Goal: Task Accomplishment & Management: Manage account settings

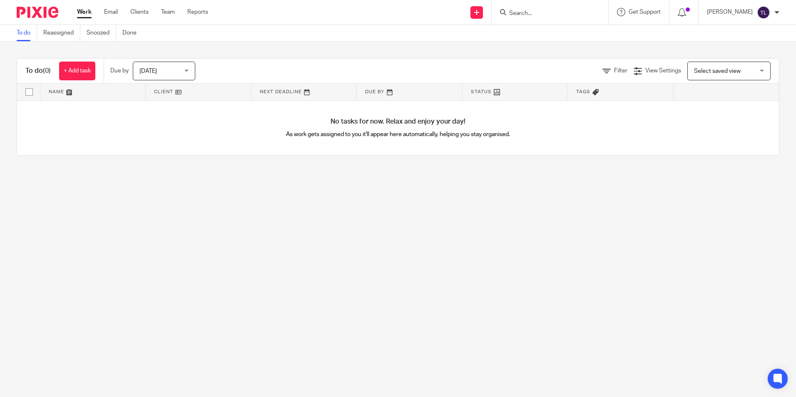
click at [524, 12] on input "Search" at bounding box center [546, 13] width 75 height 7
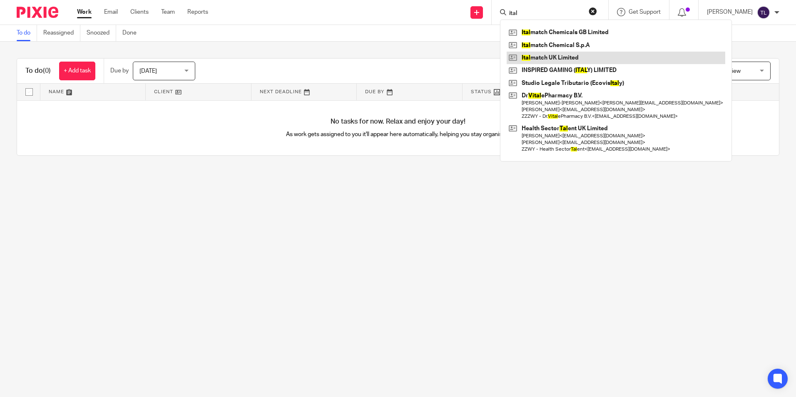
type input "ital"
click at [562, 58] on link at bounding box center [616, 58] width 219 height 12
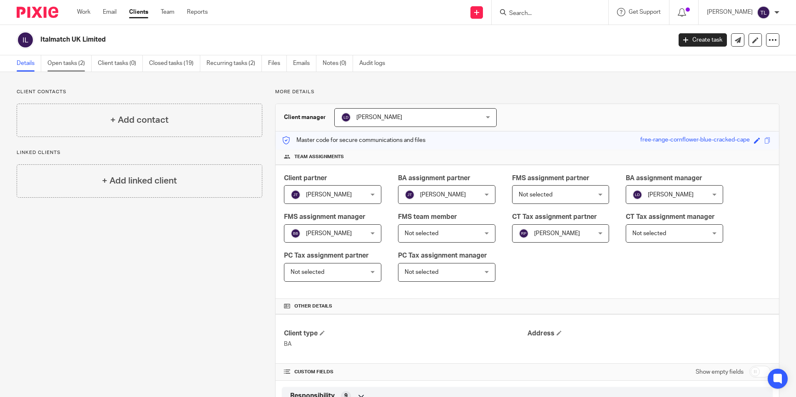
click at [68, 64] on link "Open tasks (2)" at bounding box center [69, 63] width 44 height 16
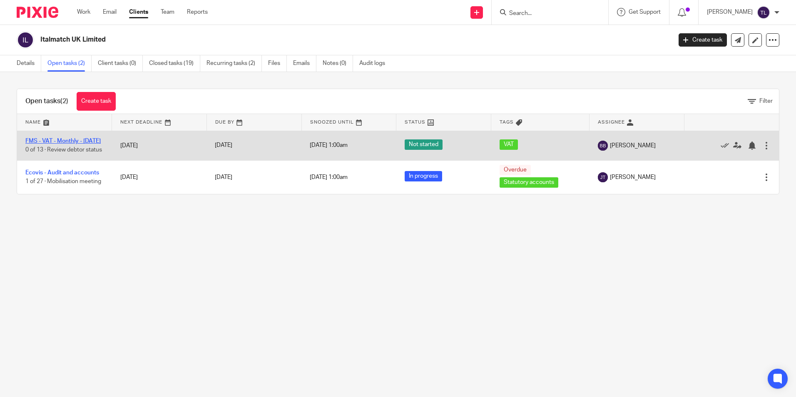
click at [91, 140] on link "FMS - VAT - Monthly - [DATE]" at bounding box center [62, 141] width 75 height 6
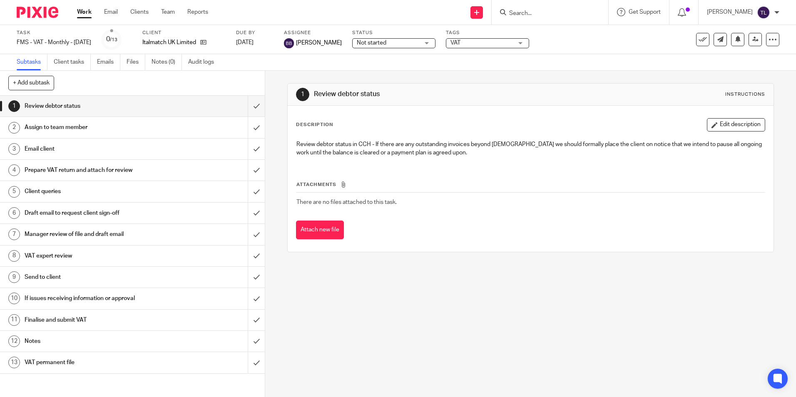
click at [397, 46] on span "Not started" at bounding box center [388, 43] width 62 height 9
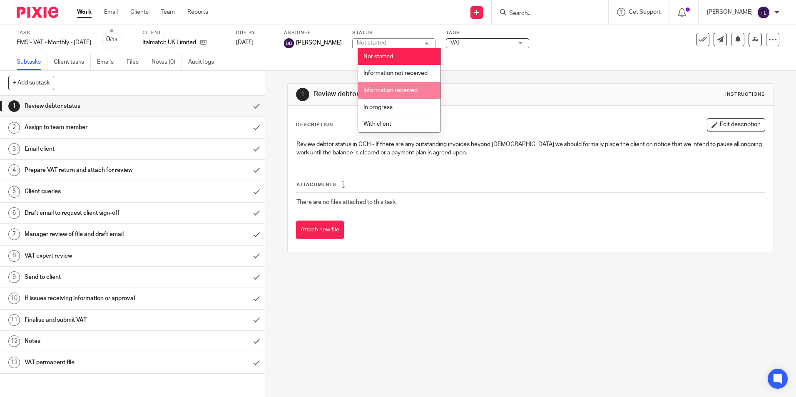
click at [395, 94] on li "Information received" at bounding box center [399, 90] width 82 height 17
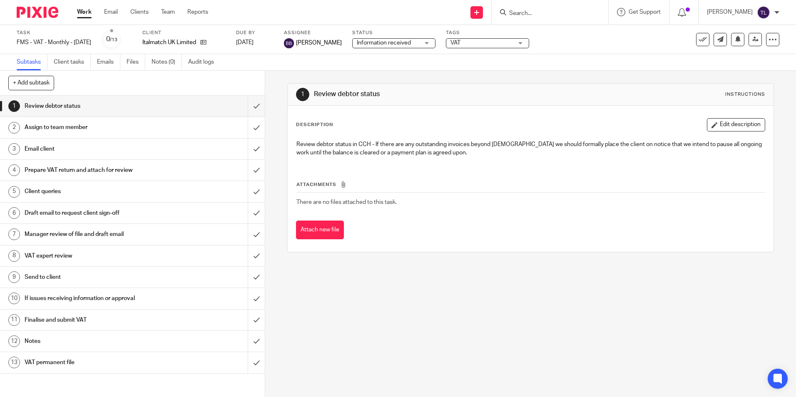
click at [467, 43] on span "VAT" at bounding box center [482, 43] width 62 height 9
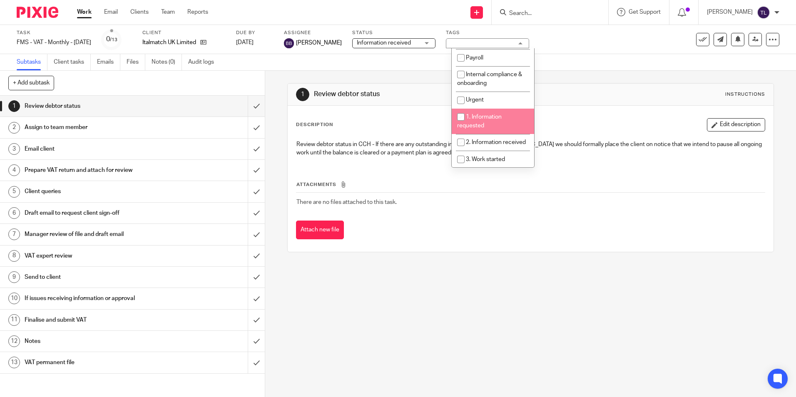
scroll to position [125, 0]
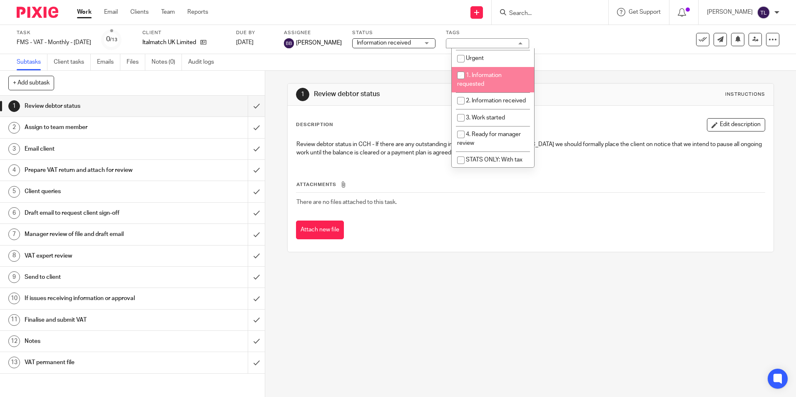
click at [482, 82] on span "1. Information requested" at bounding box center [479, 79] width 45 height 15
checkbox input "true"
click at [488, 105] on li "2. Information received" at bounding box center [493, 100] width 82 height 17
checkbox input "true"
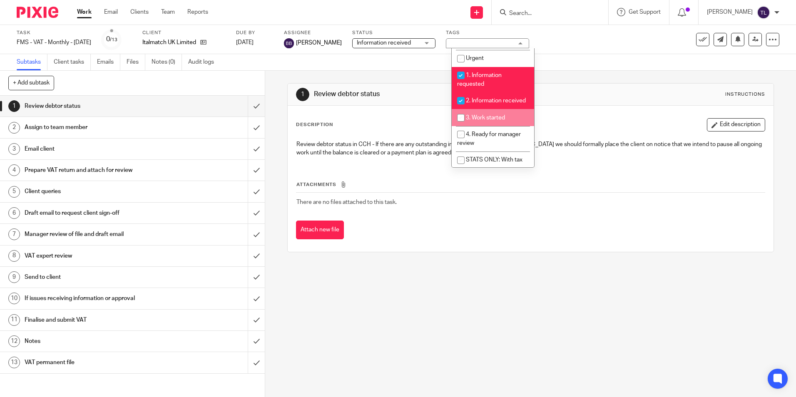
click at [491, 122] on li "3. Work started" at bounding box center [493, 117] width 82 height 17
checkbox input "true"
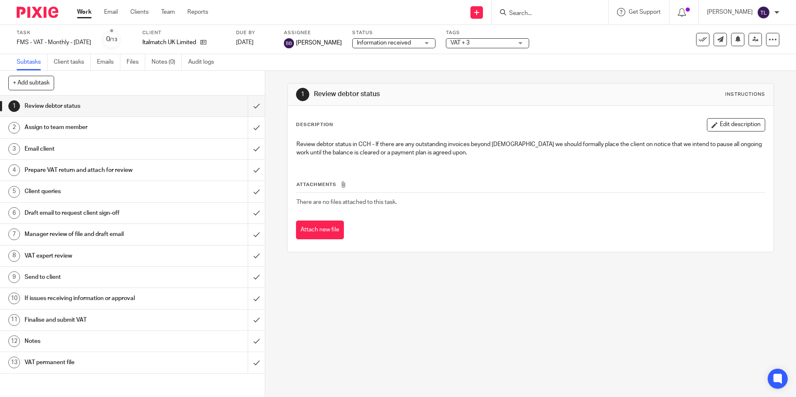
drag, startPoint x: 347, startPoint y: 284, endPoint x: 325, endPoint y: 267, distance: 28.2
click at [347, 285] on div "1 Review debtor status Instructions Description Edit description Review debtor …" at bounding box center [530, 234] width 531 height 327
click at [210, 129] on div "Assign to team member" at bounding box center [132, 127] width 215 height 12
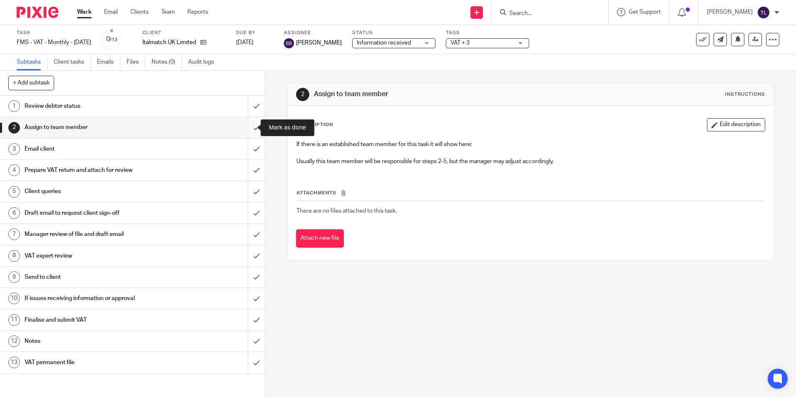
click at [255, 130] on input "submit" at bounding box center [132, 127] width 265 height 21
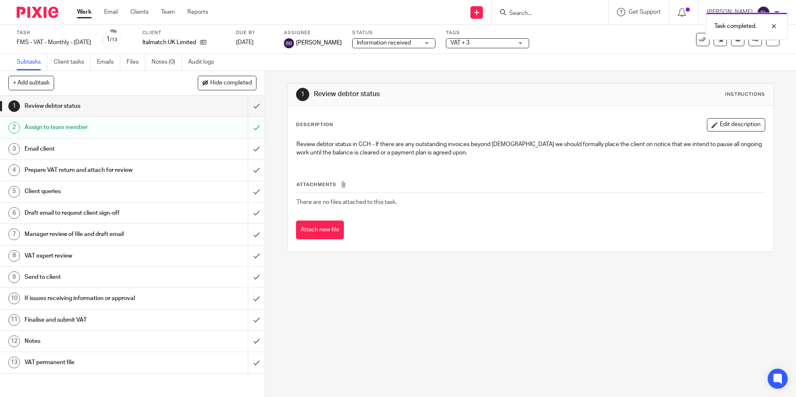
click at [222, 146] on div "Email client" at bounding box center [132, 149] width 215 height 12
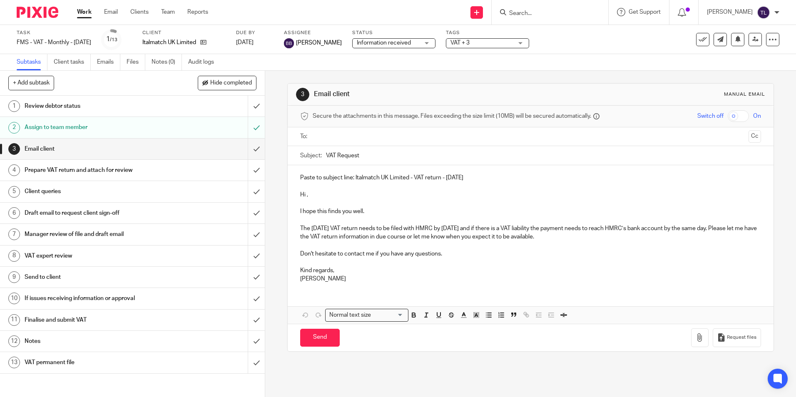
click at [252, 147] on input "submit" at bounding box center [132, 149] width 265 height 21
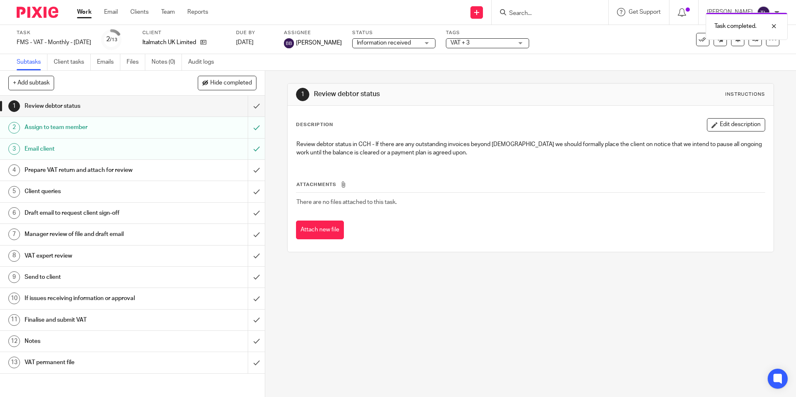
click at [195, 164] on div "Prepare VAT return and attach for review" at bounding box center [132, 170] width 215 height 12
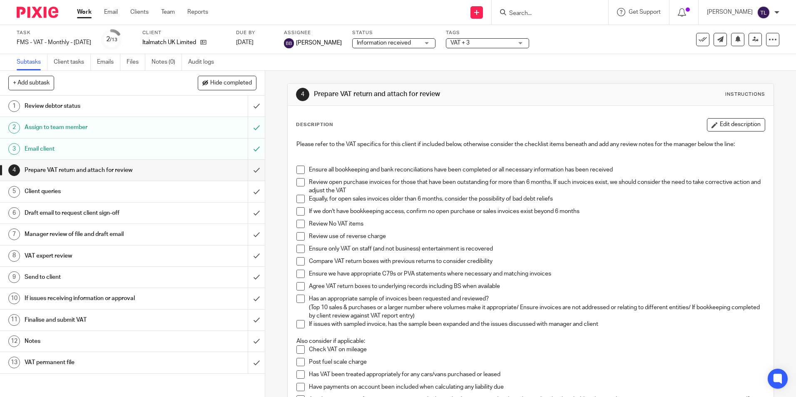
click at [389, 39] on span "Information received" at bounding box center [388, 43] width 62 height 9
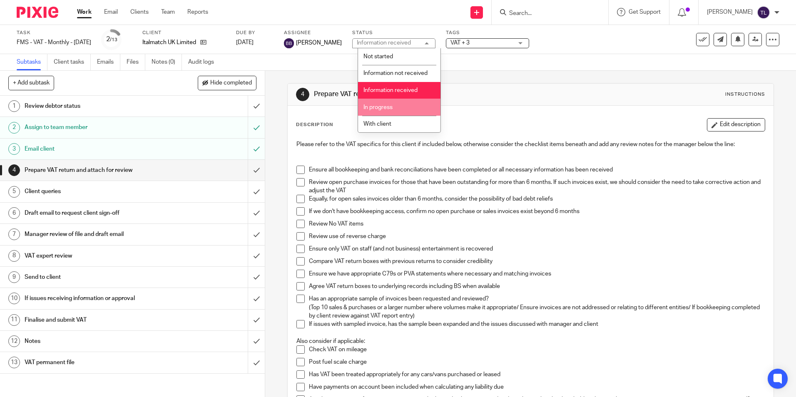
click at [391, 108] on span "In progress" at bounding box center [378, 108] width 29 height 6
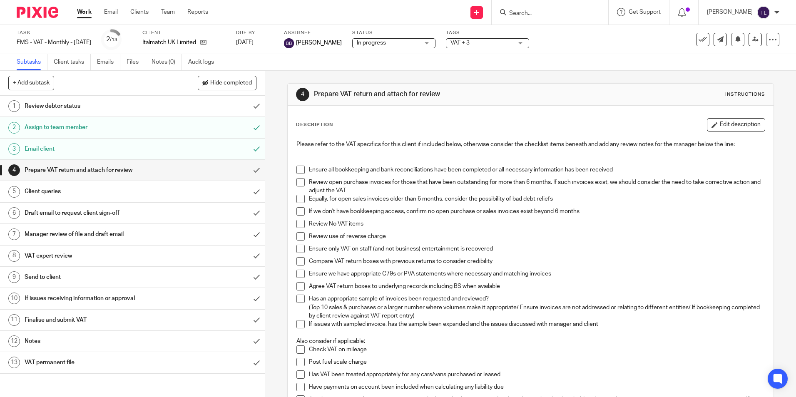
click at [394, 40] on span "In progress" at bounding box center [388, 43] width 62 height 9
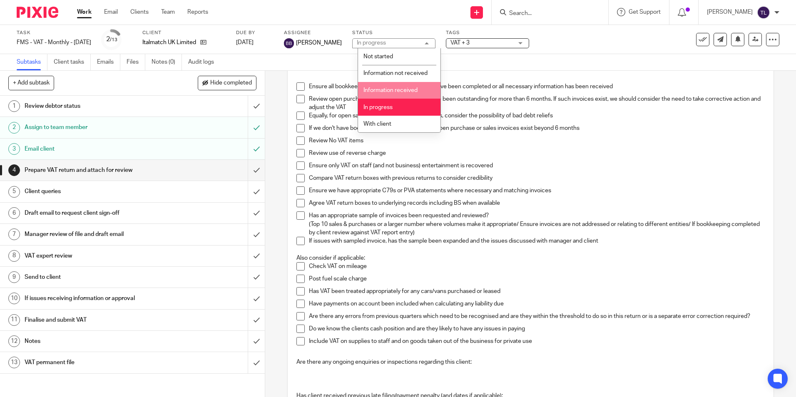
scroll to position [42, 0]
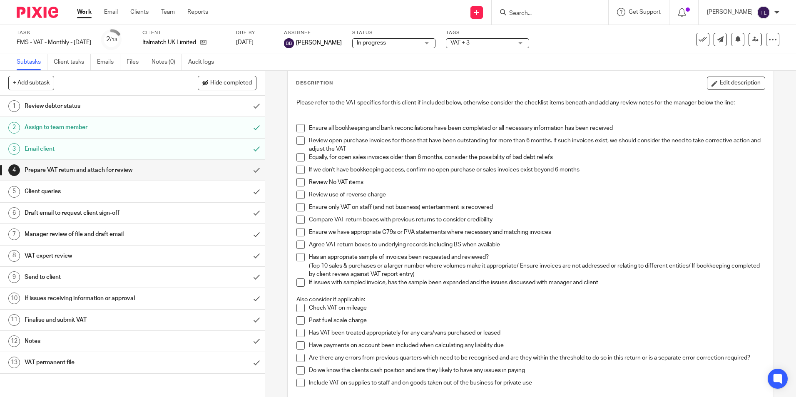
click at [315, 106] on p "Please refer to the VAT specifics for this client if included below, otherwise …" at bounding box center [531, 103] width 468 height 8
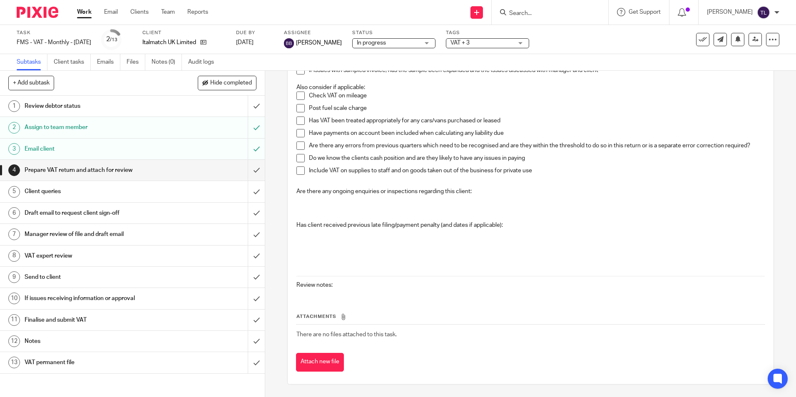
scroll to position [0, 0]
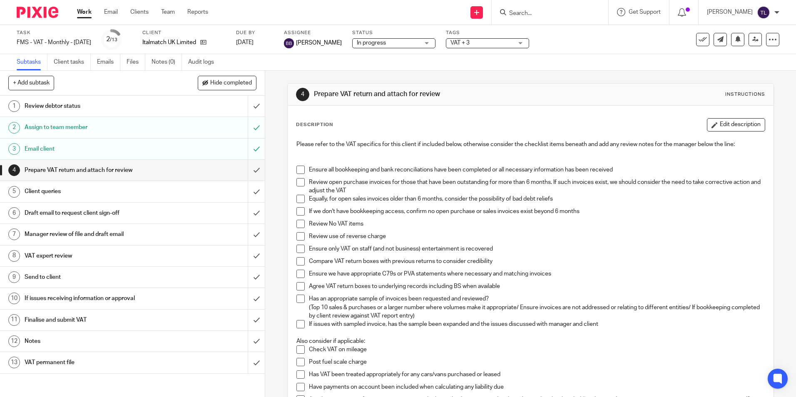
click at [301, 170] on span at bounding box center [301, 170] width 8 height 8
click at [299, 183] on span at bounding box center [301, 182] width 8 height 8
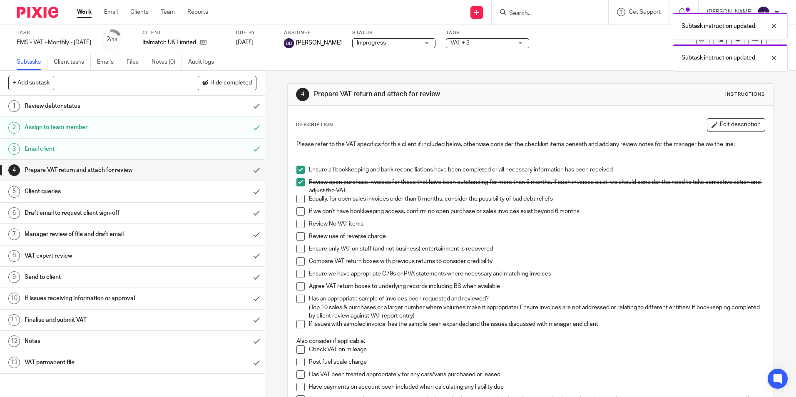
click at [297, 198] on span at bounding box center [301, 199] width 8 height 8
click at [298, 212] on span at bounding box center [301, 211] width 8 height 8
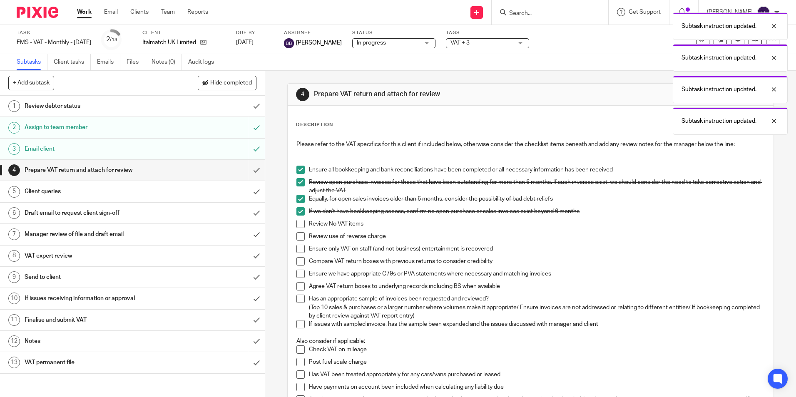
click at [299, 225] on span at bounding box center [301, 224] width 8 height 8
click at [299, 236] on span at bounding box center [301, 236] width 8 height 8
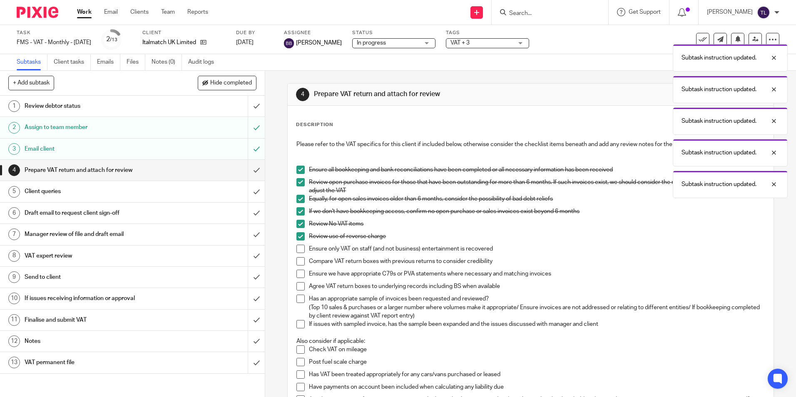
click at [297, 251] on span at bounding box center [301, 249] width 8 height 8
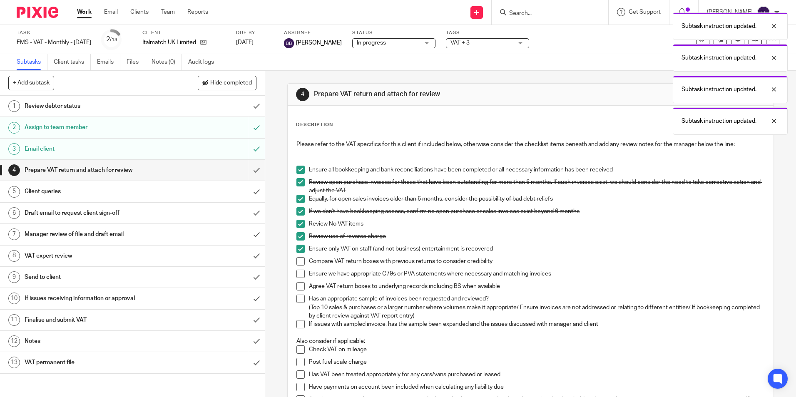
click at [299, 263] on span at bounding box center [301, 261] width 8 height 8
click at [298, 276] on span at bounding box center [301, 274] width 8 height 8
click at [298, 284] on span at bounding box center [301, 286] width 8 height 8
click at [299, 299] on span at bounding box center [301, 299] width 8 height 8
click at [297, 325] on span at bounding box center [301, 324] width 8 height 8
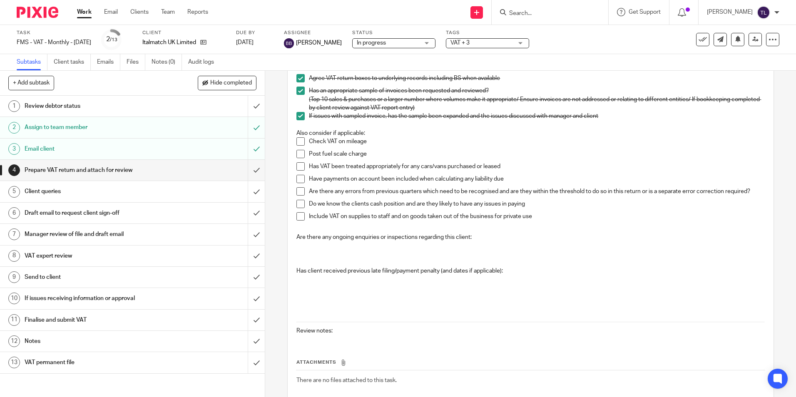
scroll to position [254, 0]
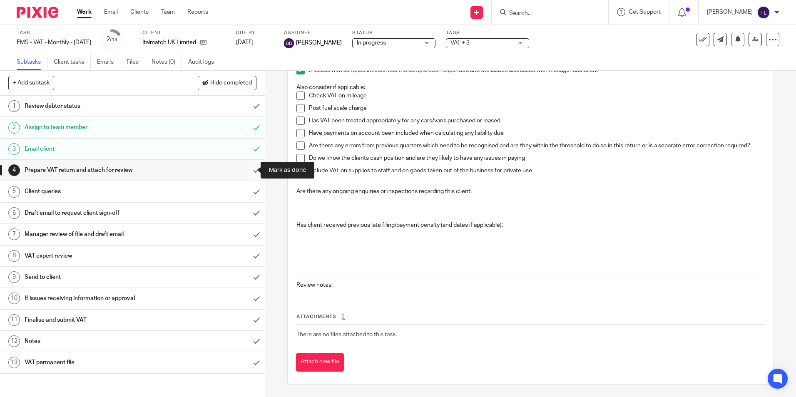
click at [252, 167] on input "submit" at bounding box center [132, 170] width 265 height 21
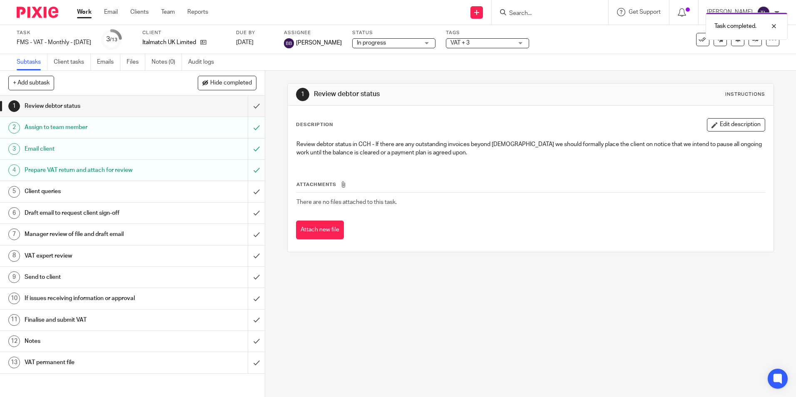
click at [169, 195] on div "Client queries" at bounding box center [132, 191] width 215 height 12
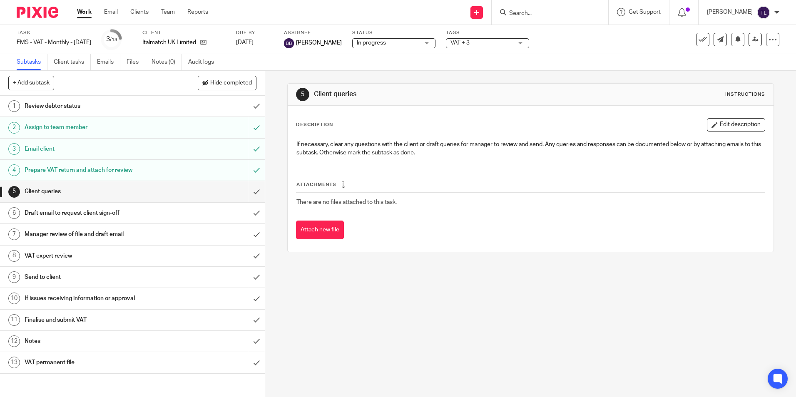
click at [205, 174] on div "Prepare VAT return and attach for review" at bounding box center [132, 170] width 215 height 12
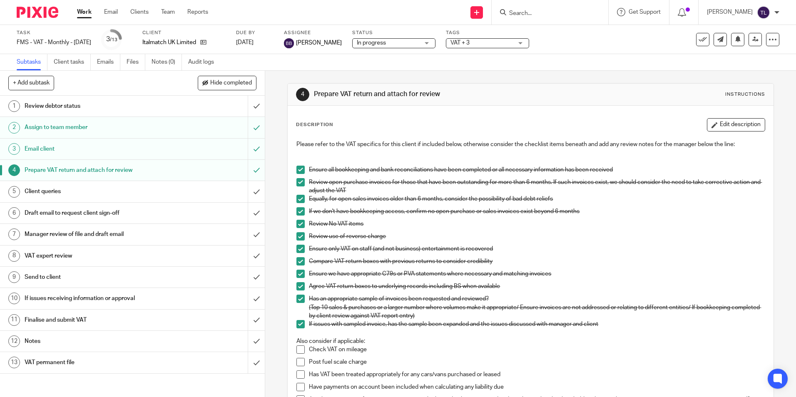
scroll to position [254, 0]
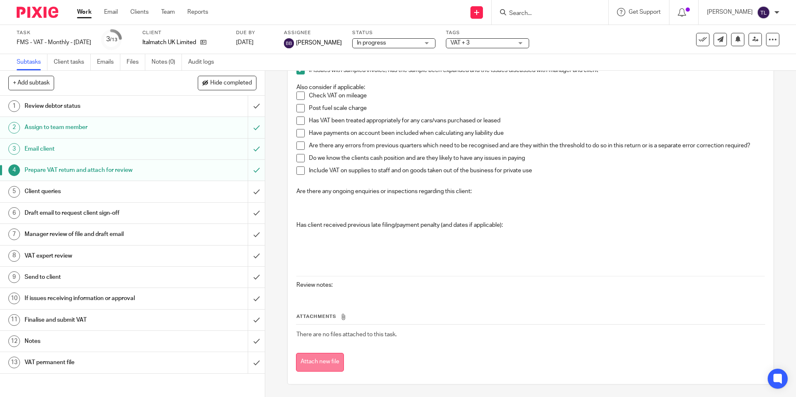
click at [325, 369] on button "Attach new file" at bounding box center [320, 362] width 48 height 19
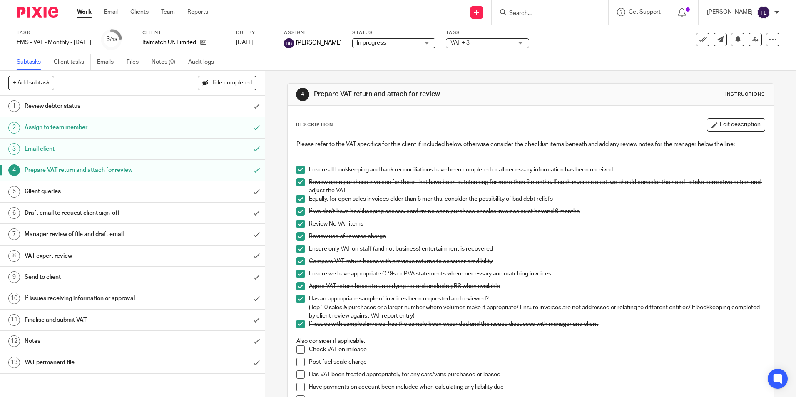
click at [231, 190] on div "Client queries" at bounding box center [132, 191] width 215 height 12
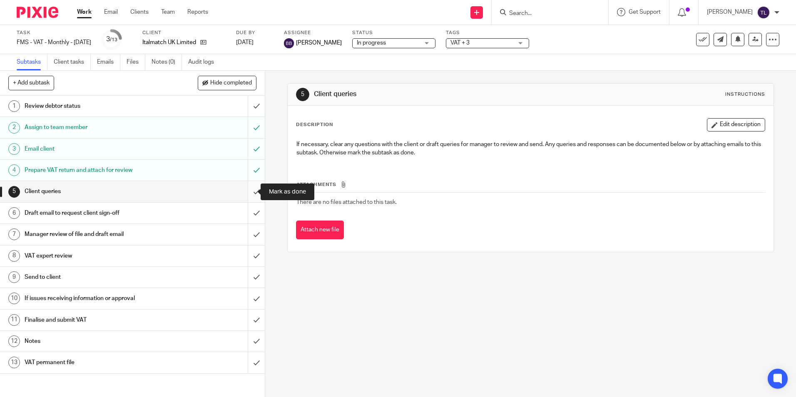
click at [248, 189] on input "submit" at bounding box center [132, 191] width 265 height 21
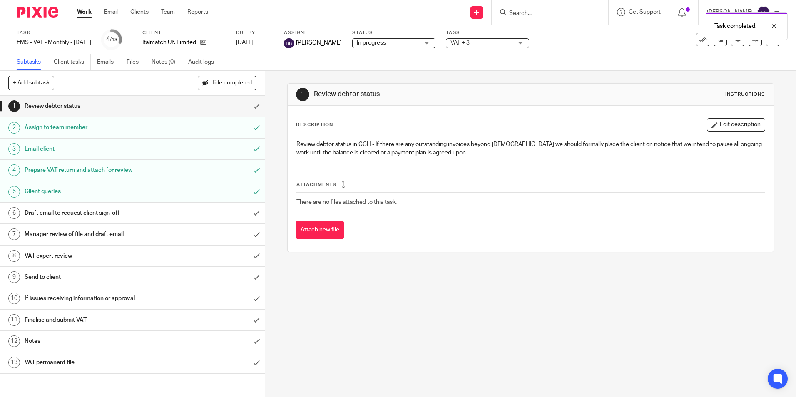
click at [218, 212] on div "Draft email to request client sign-off" at bounding box center [132, 213] width 215 height 12
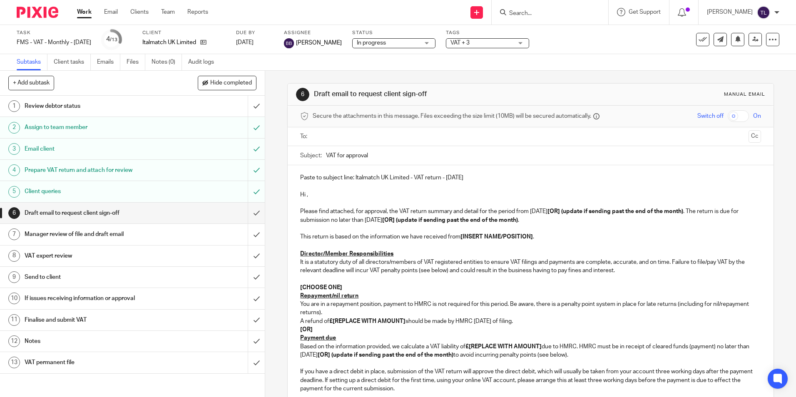
click at [518, 223] on strong "[OR] (update if sending past the end of the month)" at bounding box center [450, 220] width 136 height 6
drag, startPoint x: 564, startPoint y: 211, endPoint x: 693, endPoint y: 214, distance: 129.1
click at [683, 214] on strong "[OR] (update if sending past the end of the month)" at bounding box center [616, 212] width 136 height 6
click at [717, 212] on strong "[OR] (update if sending past the end of the month)" at bounding box center [525, 216] width 451 height 14
drag, startPoint x: 717, startPoint y: 212, endPoint x: 419, endPoint y: 221, distance: 297.9
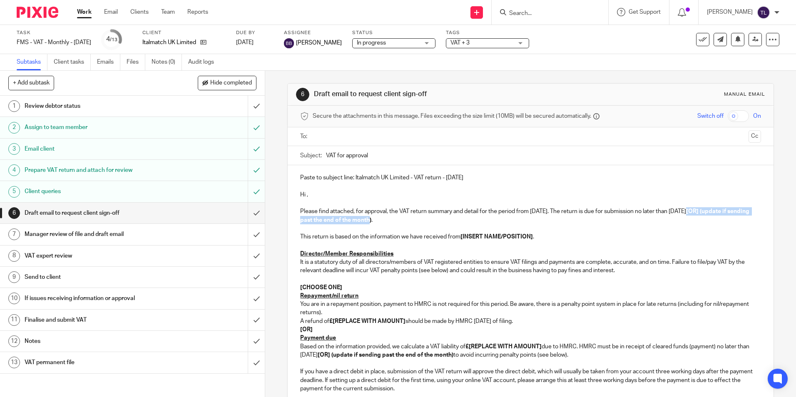
click at [419, 221] on strong "[OR] (update if sending past the end of the month)" at bounding box center [525, 216] width 451 height 14
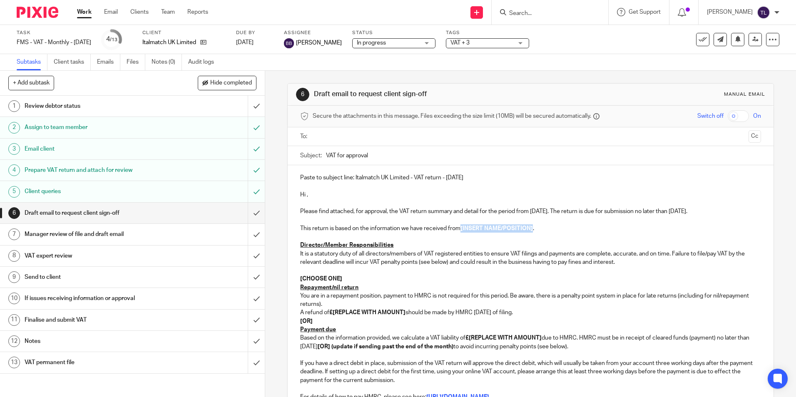
drag, startPoint x: 460, startPoint y: 228, endPoint x: 531, endPoint y: 231, distance: 71.7
click at [531, 231] on strong "[INSERT NAME/POSITION]" at bounding box center [497, 229] width 72 height 6
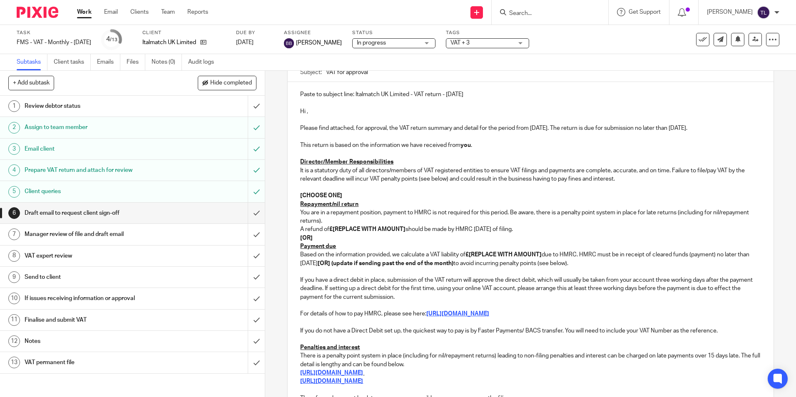
scroll to position [125, 0]
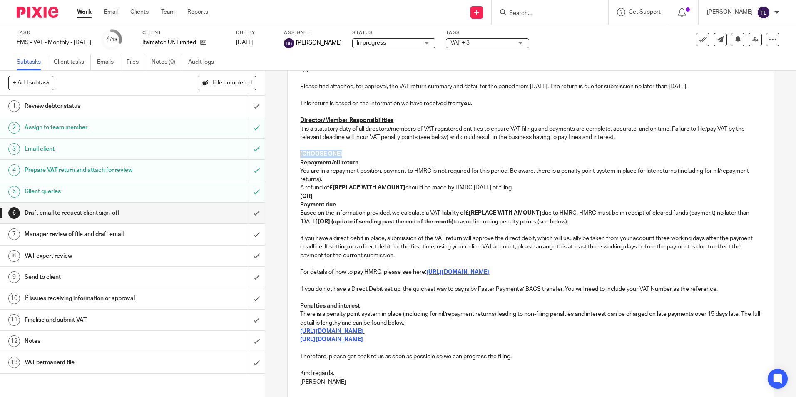
drag, startPoint x: 299, startPoint y: 153, endPoint x: 359, endPoint y: 152, distance: 60.0
click at [359, 152] on p "[CHOOSE ONE]" at bounding box center [530, 154] width 461 height 8
click at [404, 186] on strong "£[REPLACE WITH AMOUNT]" at bounding box center [367, 188] width 76 height 6
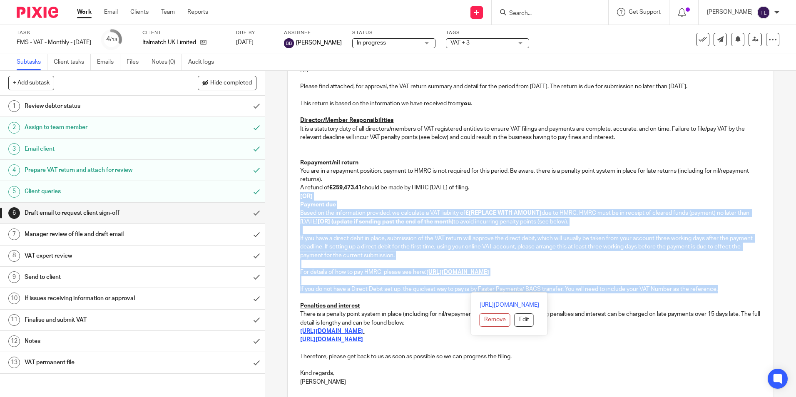
drag, startPoint x: 299, startPoint y: 196, endPoint x: 736, endPoint y: 288, distance: 446.6
click at [736, 288] on div "Paste to subject line: Italmatch UK Limited - VAT return - July 2024 Hi , Pleas…" at bounding box center [531, 216] width 486 height 352
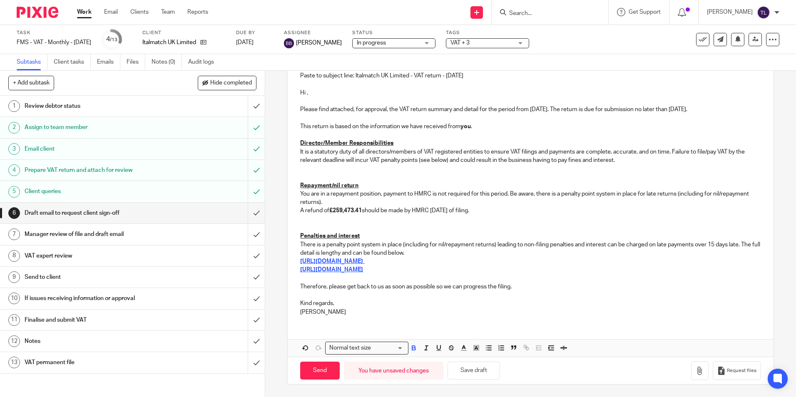
scroll to position [94, 0]
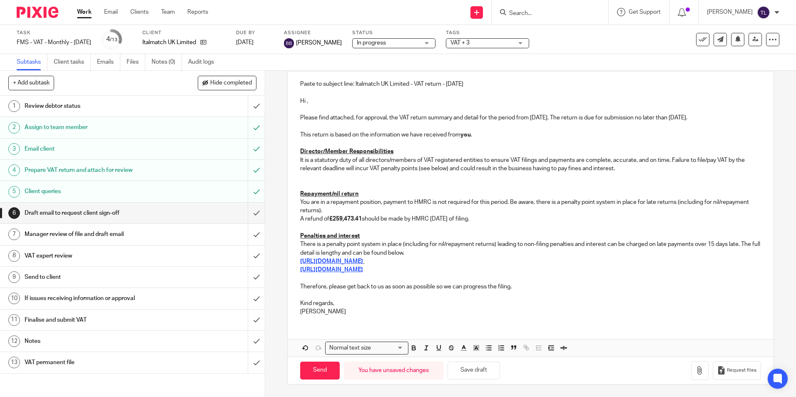
click at [436, 186] on p at bounding box center [530, 185] width 461 height 8
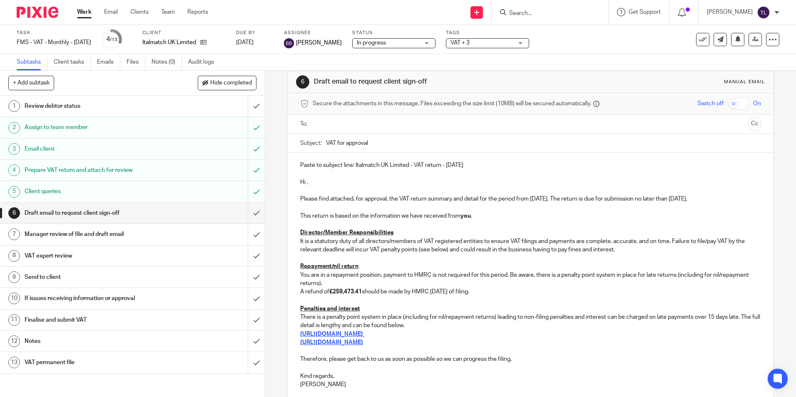
scroll to position [85, 0]
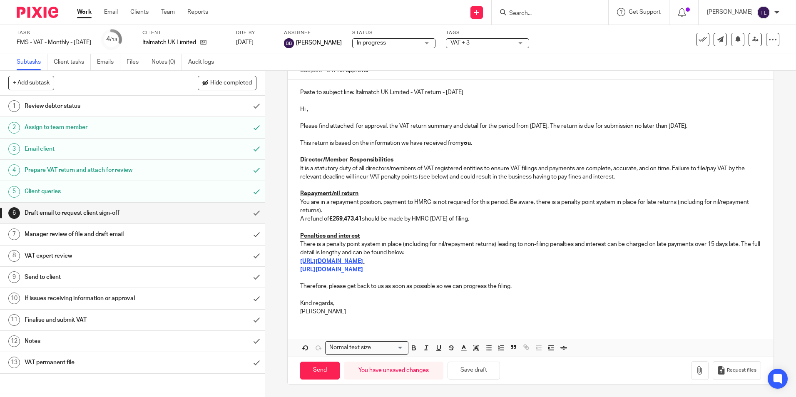
click at [346, 313] on p "Thomas" at bounding box center [530, 312] width 461 height 8
click at [308, 313] on p "Thomas" at bounding box center [530, 312] width 461 height 8
click at [474, 370] on button "Save draft" at bounding box center [474, 371] width 52 height 18
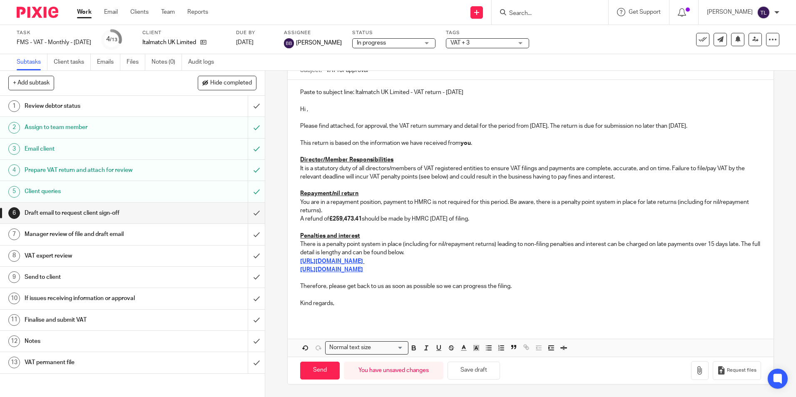
scroll to position [2, 0]
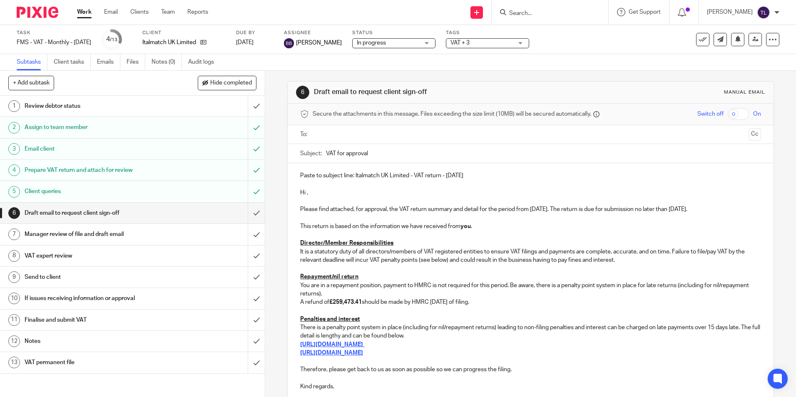
drag, startPoint x: 305, startPoint y: 191, endPoint x: 311, endPoint y: 192, distance: 5.5
click at [305, 191] on p "Hi ," at bounding box center [530, 193] width 461 height 8
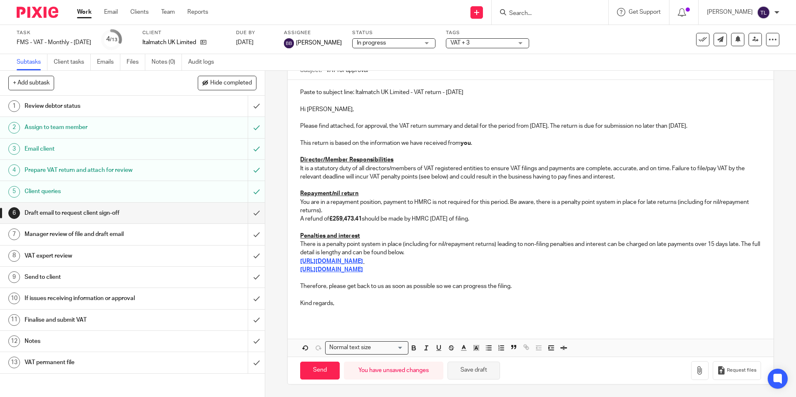
click at [469, 372] on button "Save draft" at bounding box center [474, 371] width 52 height 18
click at [248, 213] on input "submit" at bounding box center [132, 213] width 265 height 21
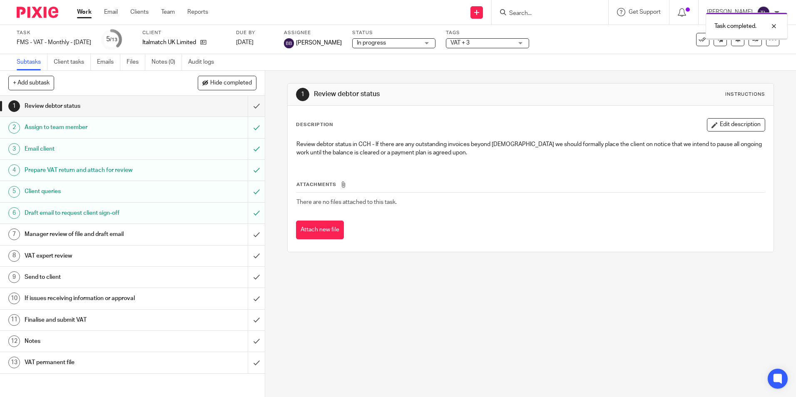
click at [484, 43] on span "VAT + 3" at bounding box center [482, 43] width 62 height 9
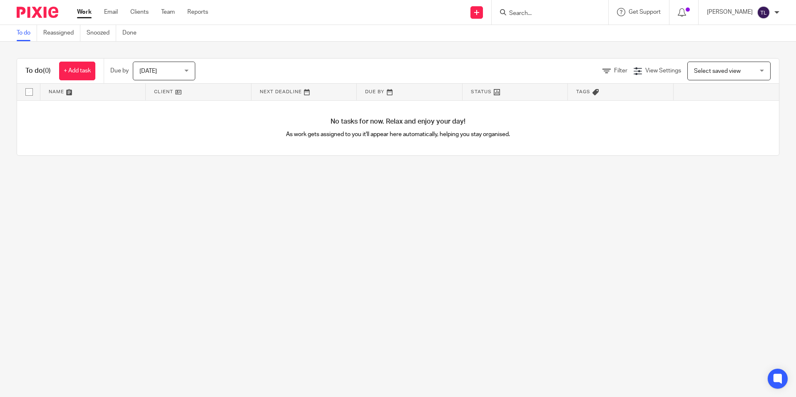
click at [517, 14] on input "Search" at bounding box center [546, 13] width 75 height 7
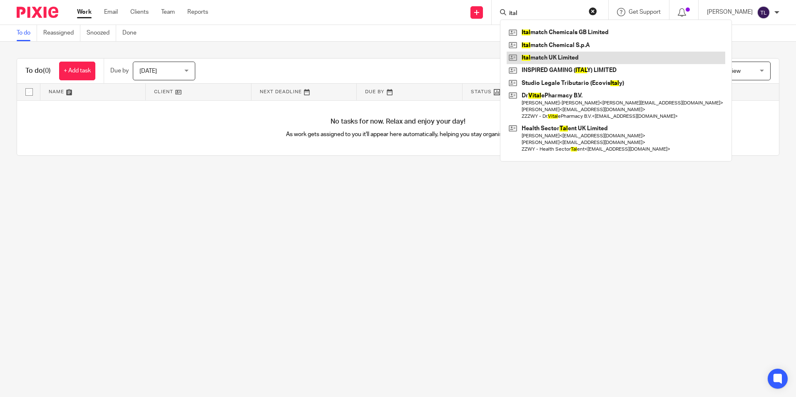
type input "ital"
click at [567, 56] on link at bounding box center [616, 58] width 219 height 12
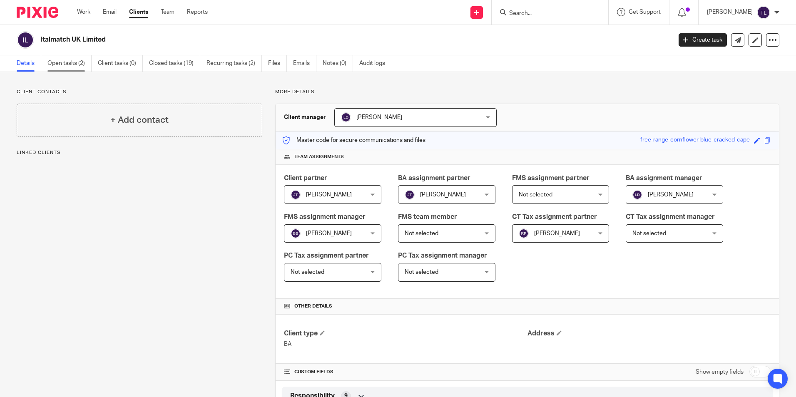
click at [59, 60] on link "Open tasks (2)" at bounding box center [69, 63] width 44 height 16
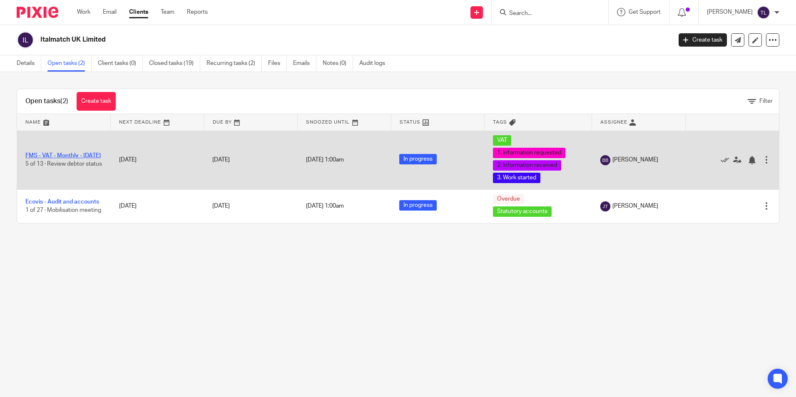
click at [67, 153] on link "FMS - VAT - Monthly - [DATE]" at bounding box center [62, 156] width 75 height 6
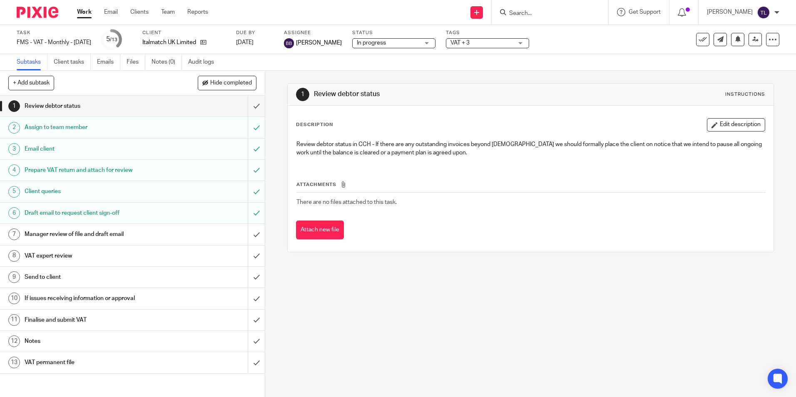
click at [470, 45] on span "VAT + 3" at bounding box center [460, 43] width 19 height 6
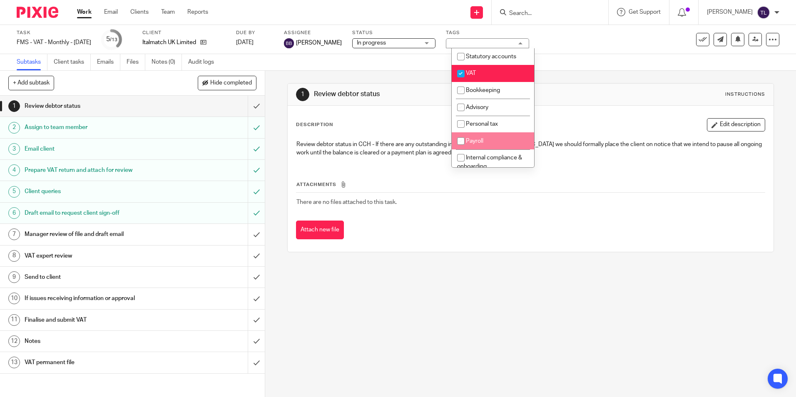
scroll to position [125, 0]
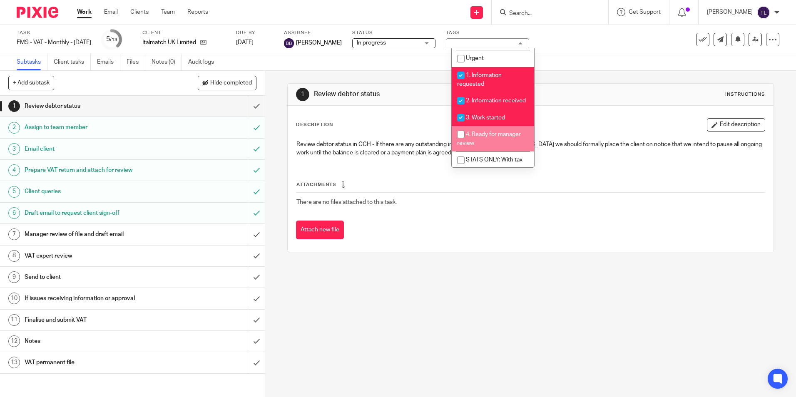
click at [497, 148] on li "4. Ready for manager review" at bounding box center [493, 138] width 82 height 25
checkbox input "true"
click at [278, 152] on div "1 Review debtor status Instructions Description Edit description Review debtor …" at bounding box center [530, 234] width 531 height 327
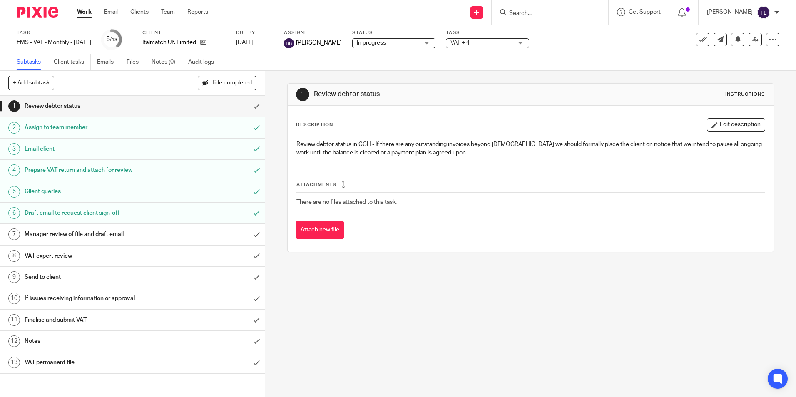
click at [135, 176] on h1 "Prepare VAT return and attach for review" at bounding box center [96, 170] width 143 height 12
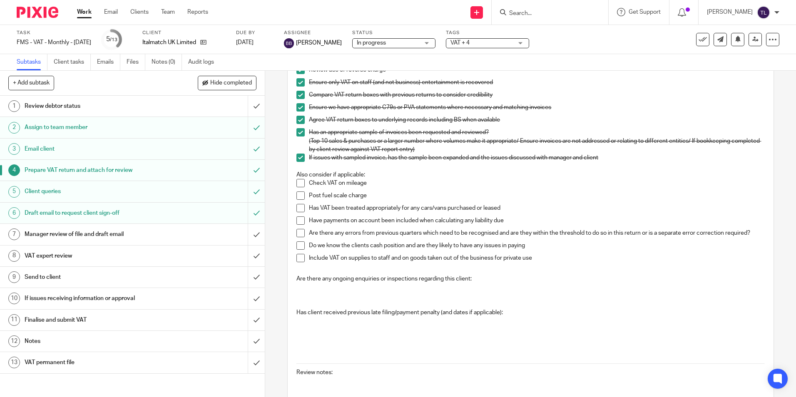
scroll to position [274, 0]
